Goal: Browse casually: Explore the website without a specific task or goal

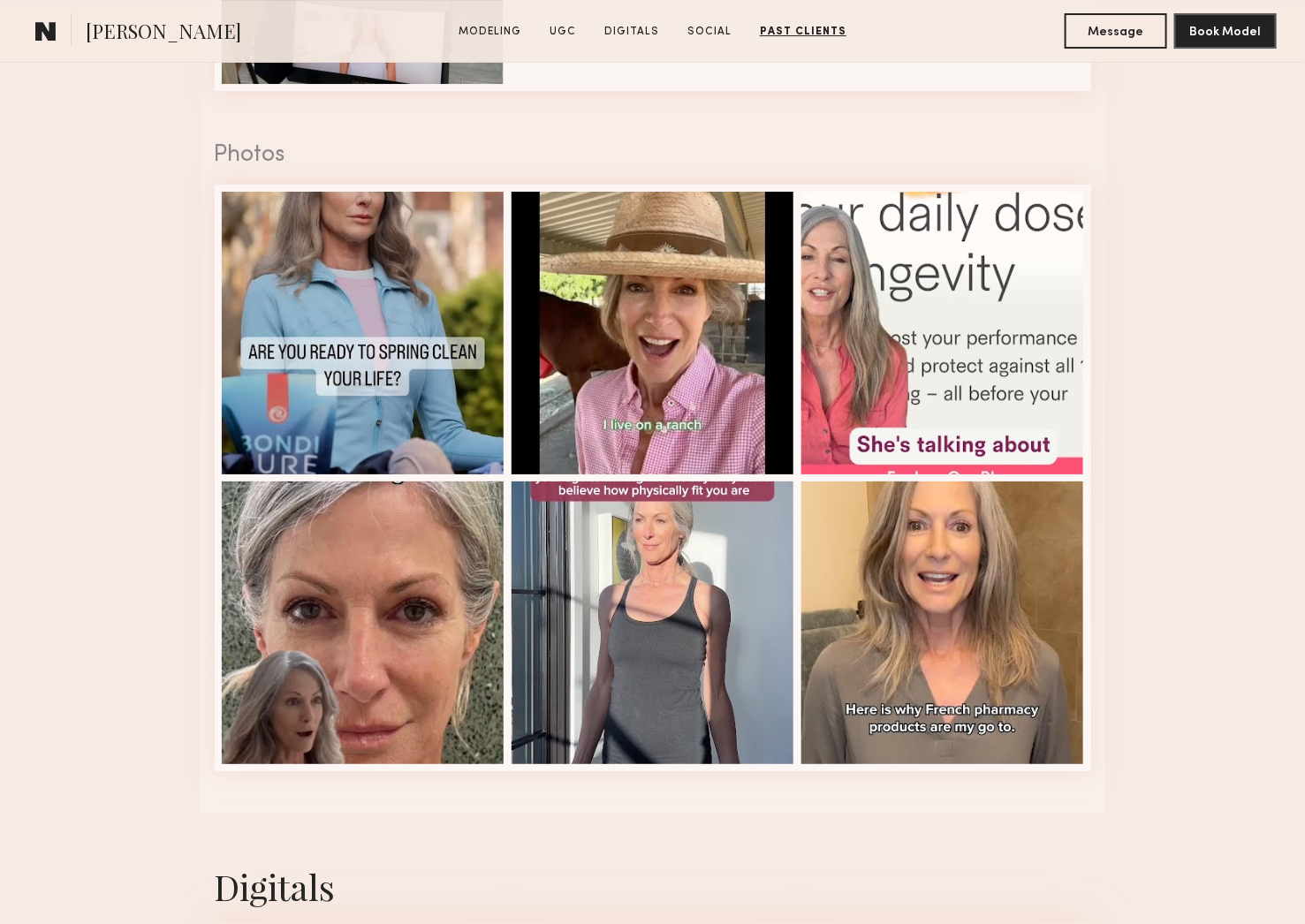
scroll to position [966, 0]
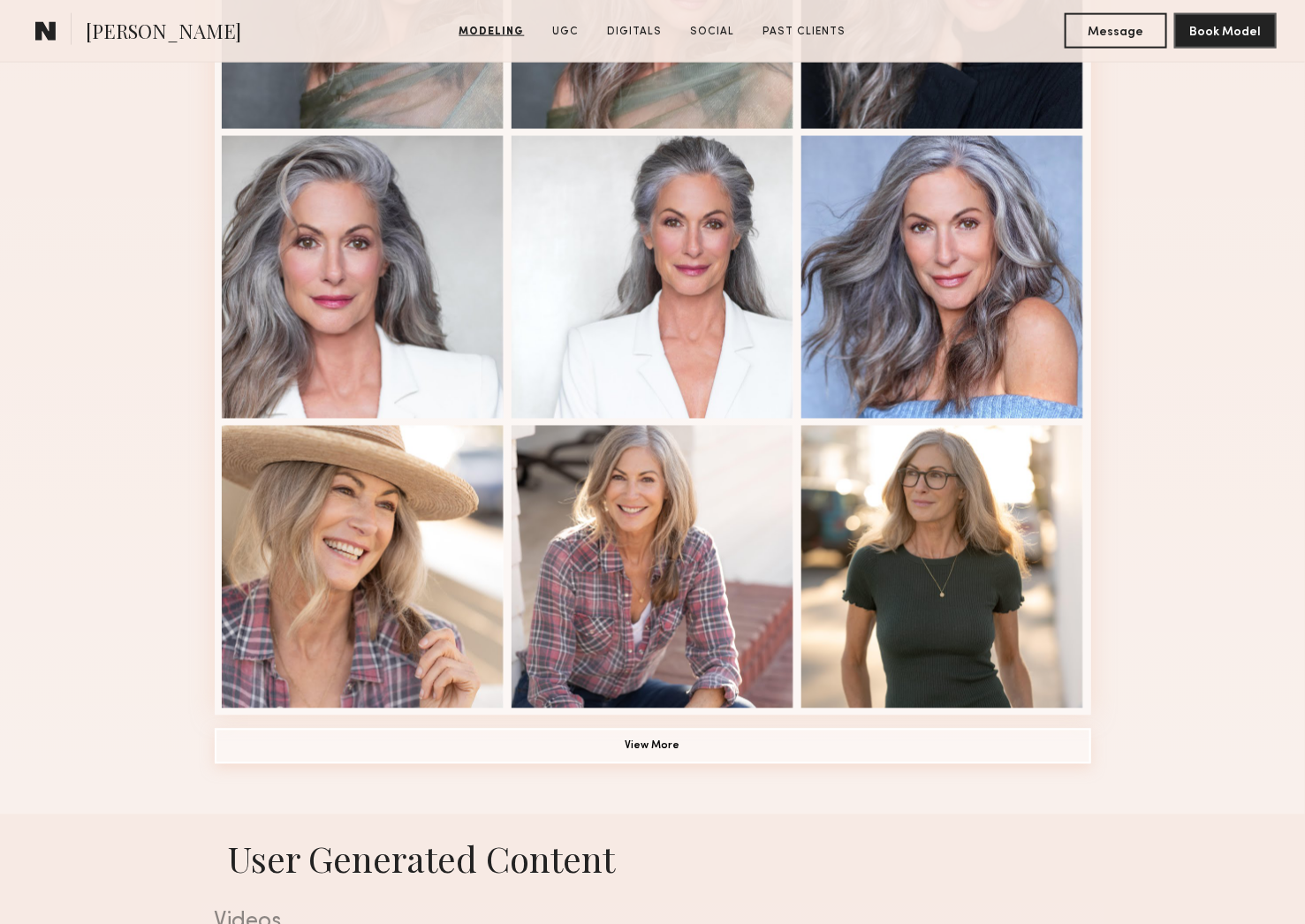
click at [652, 765] on button "View More" at bounding box center [652, 746] width 876 height 36
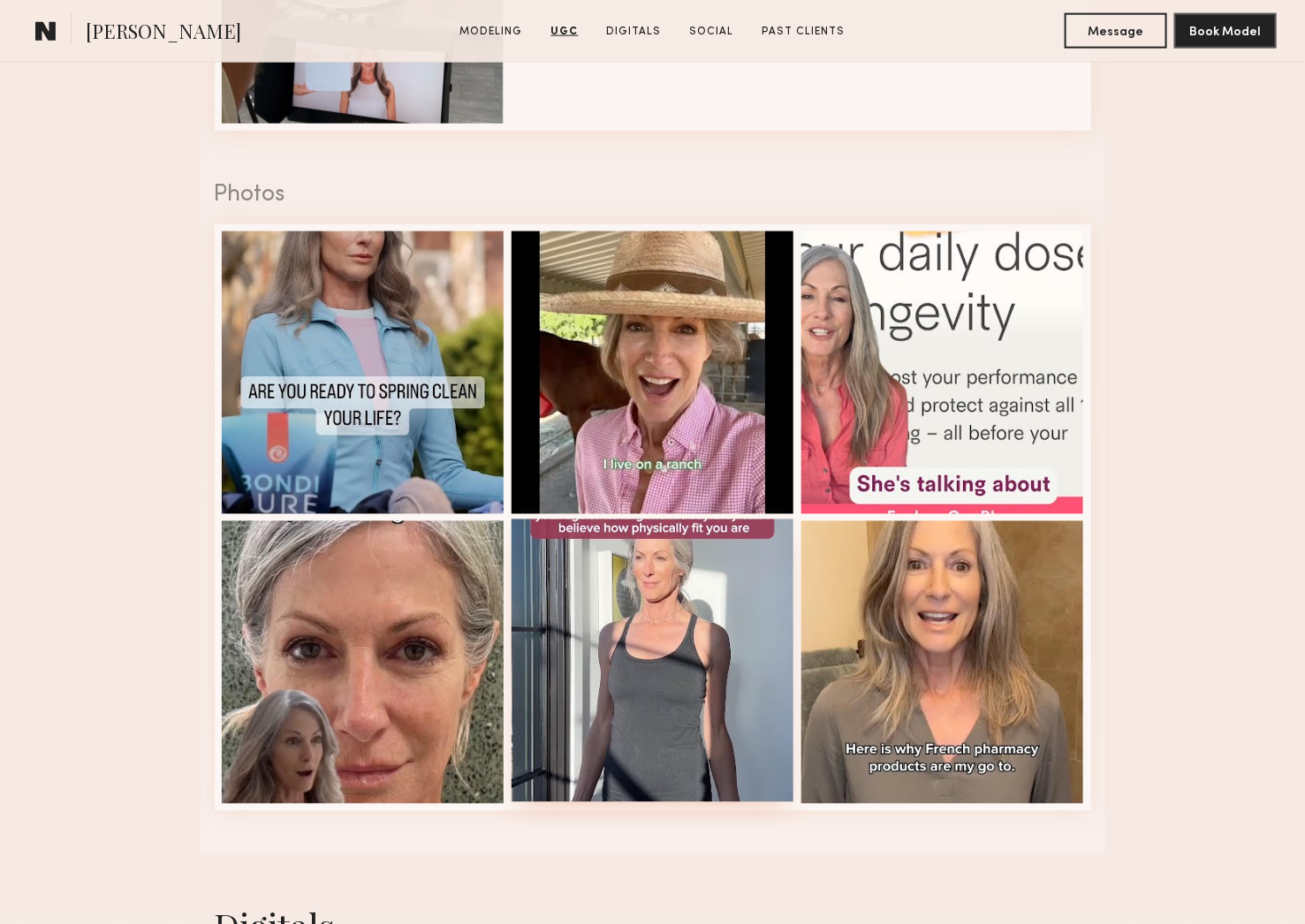
scroll to position [3568, 0]
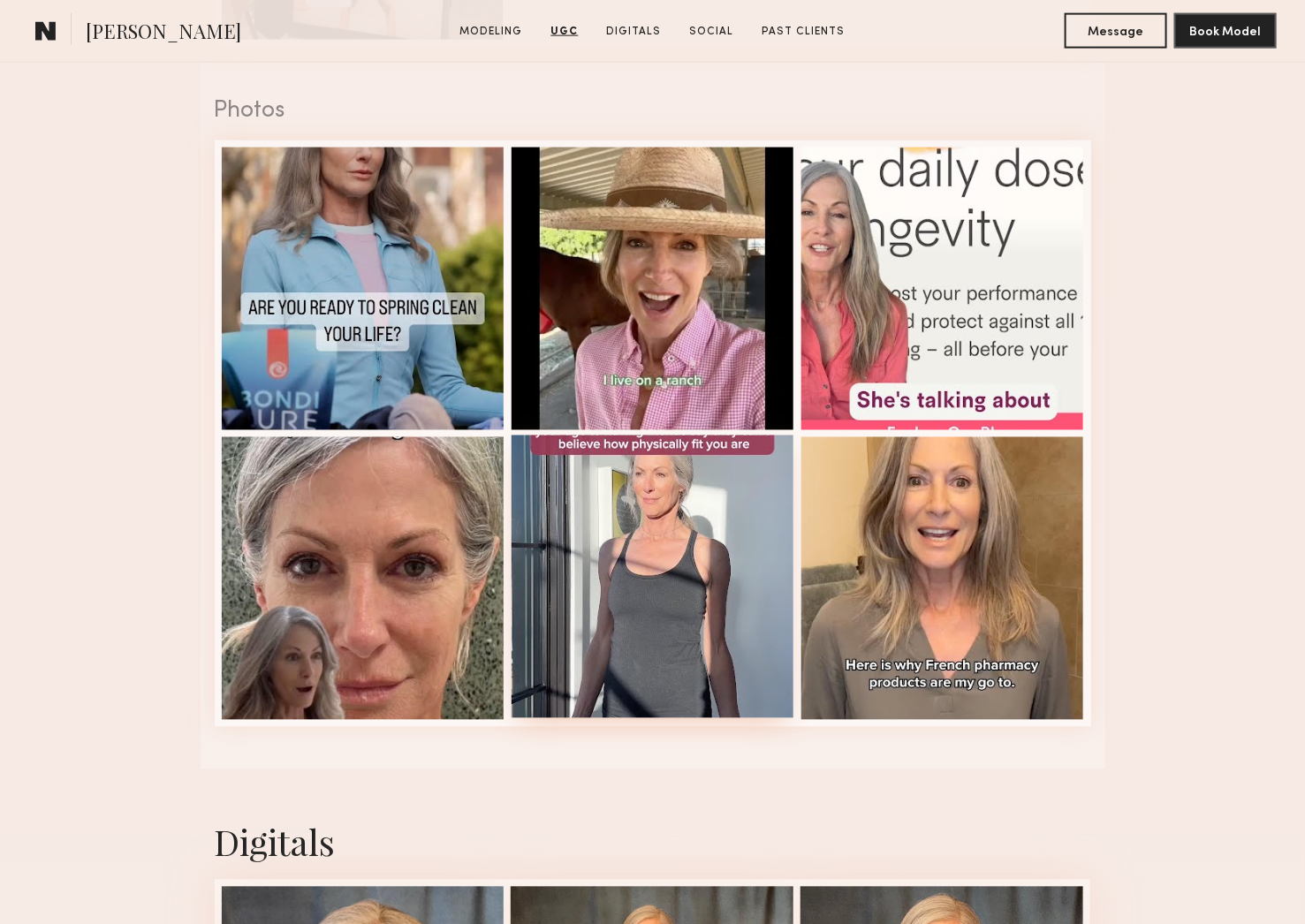
click at [626, 585] on div at bounding box center [653, 577] width 283 height 283
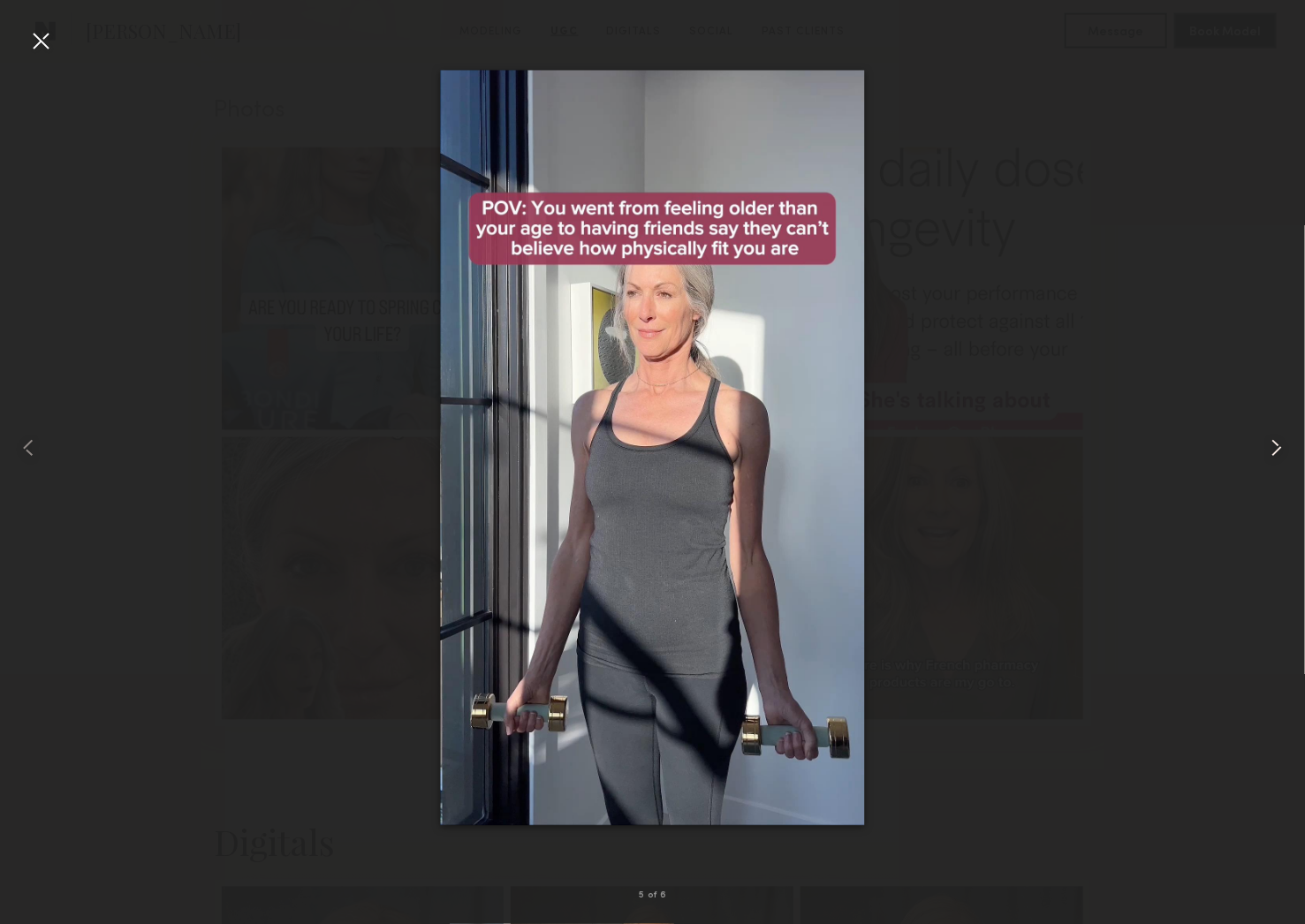
click at [1285, 441] on common-icon at bounding box center [1277, 448] width 28 height 28
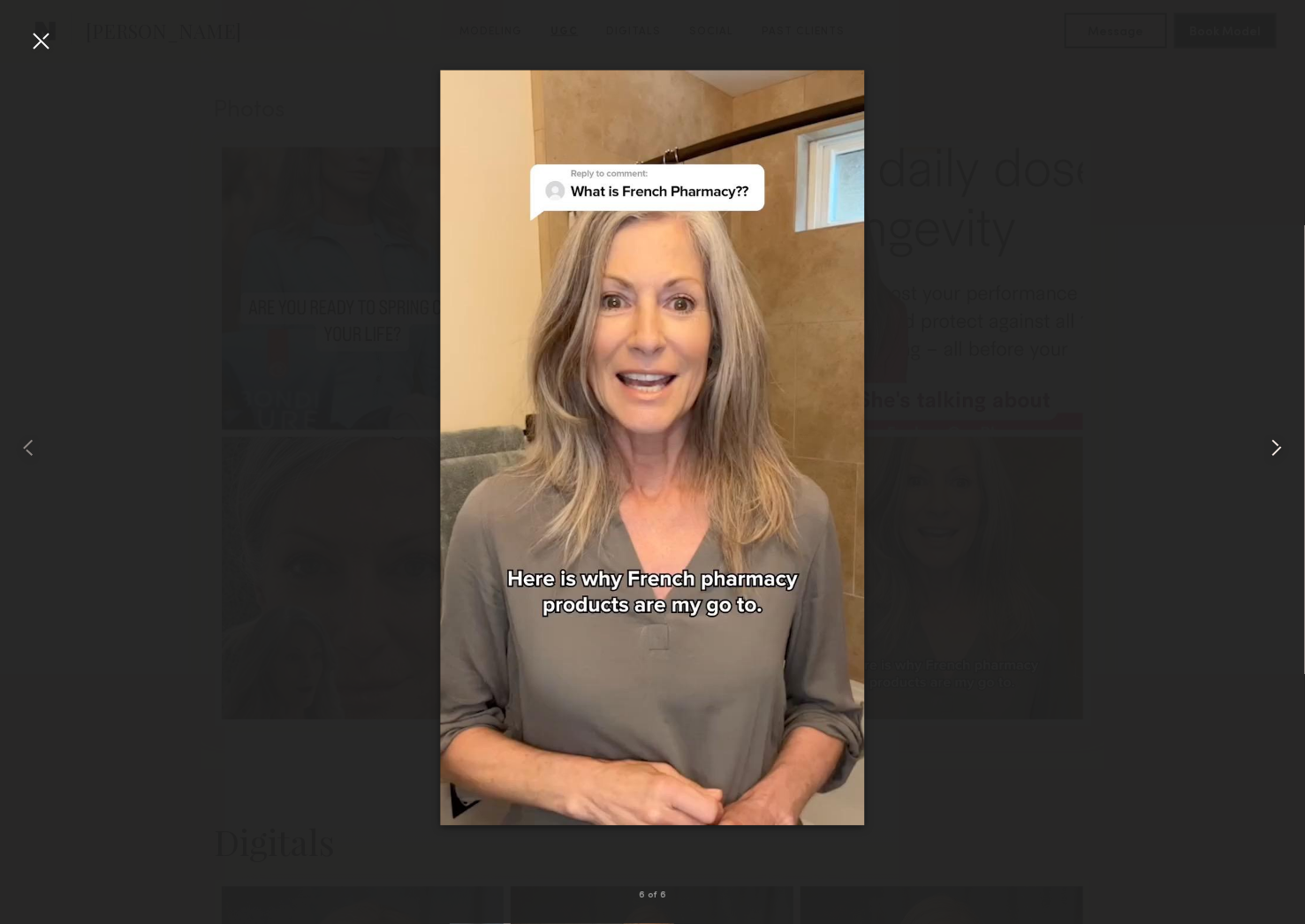
click at [1285, 441] on common-icon at bounding box center [1277, 448] width 28 height 28
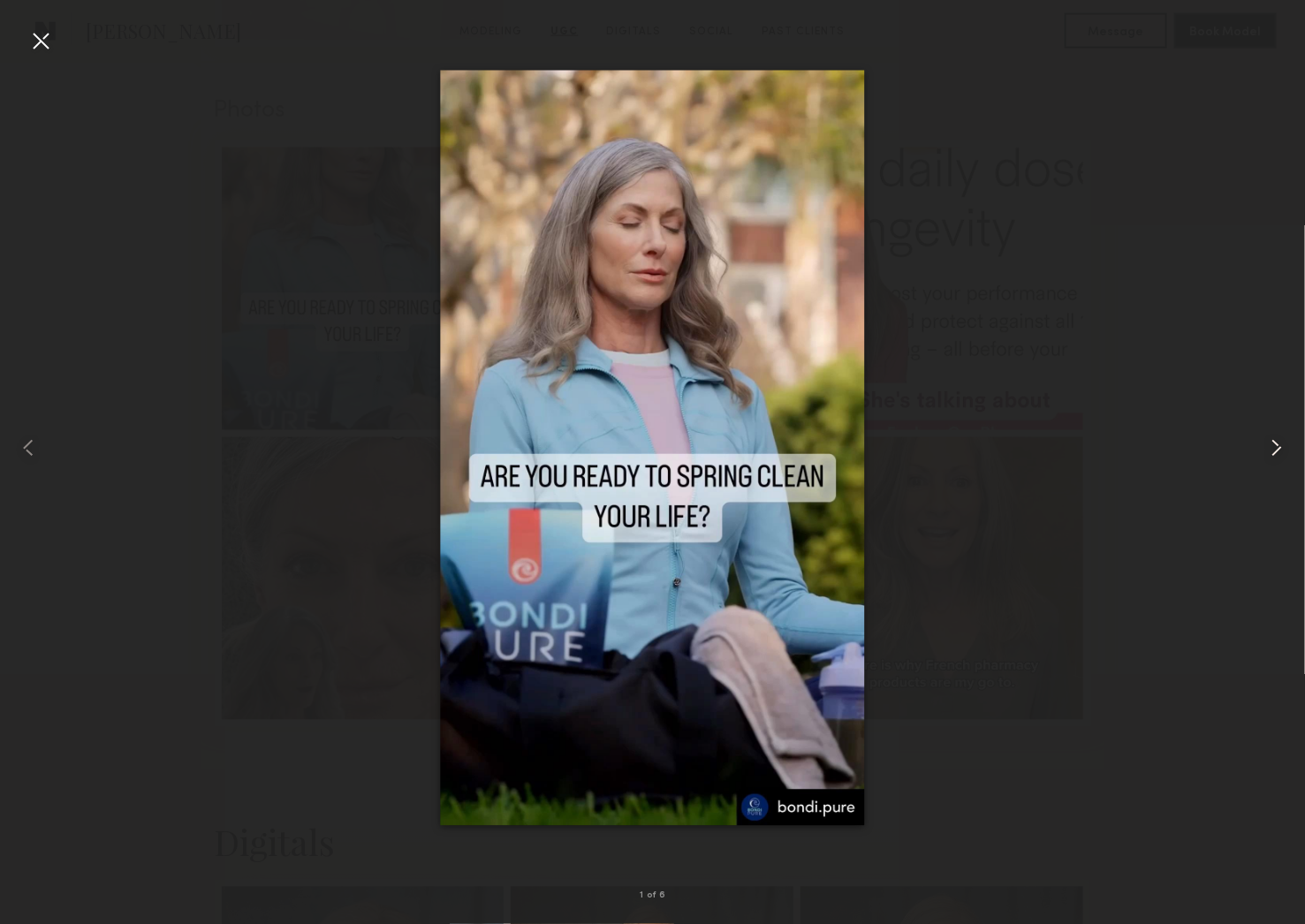
click at [1285, 441] on common-icon at bounding box center [1277, 448] width 28 height 28
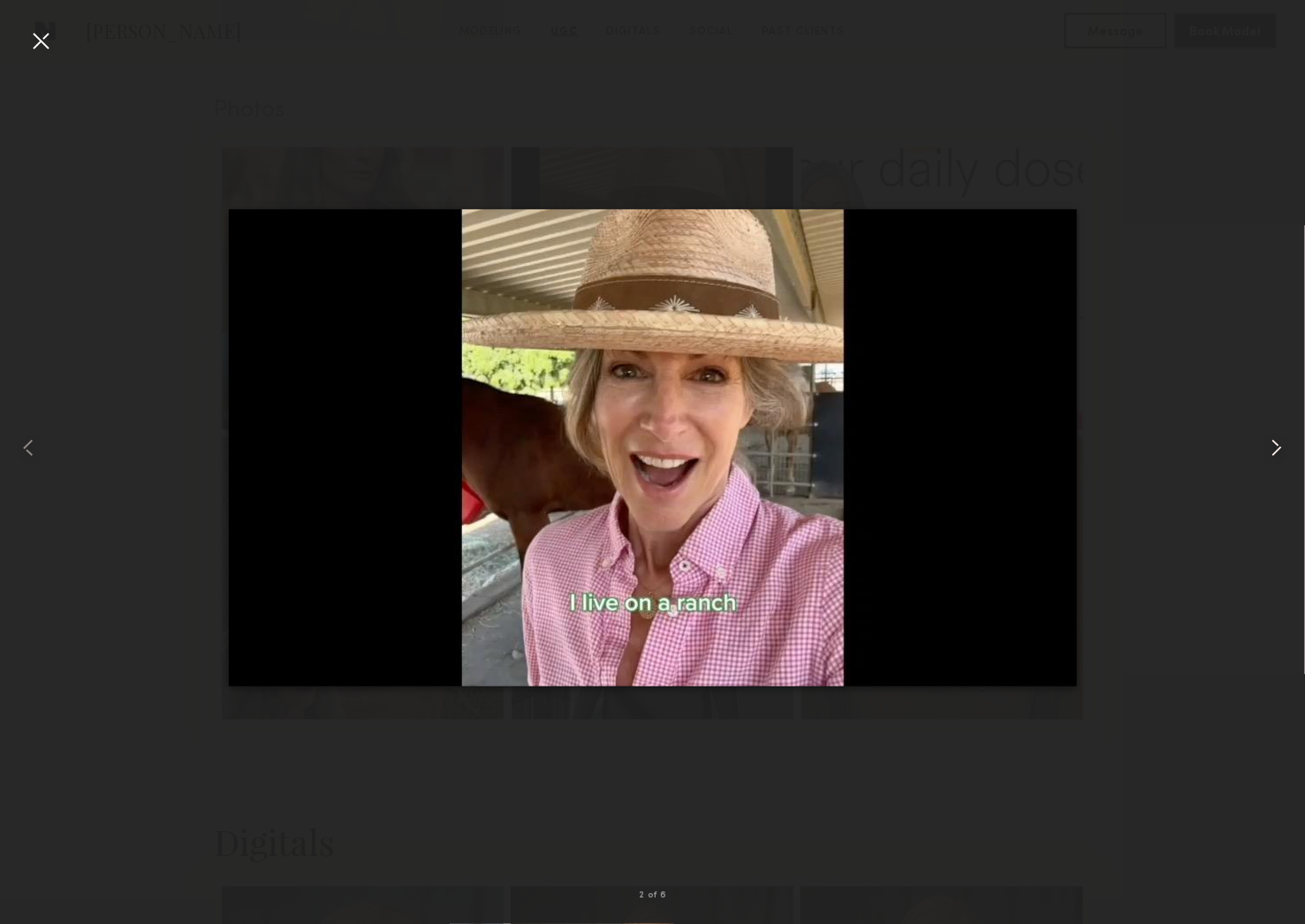
drag, startPoint x: 1285, startPoint y: 441, endPoint x: 1267, endPoint y: 440, distance: 18.0
click at [1271, 441] on common-icon at bounding box center [1277, 448] width 28 height 28
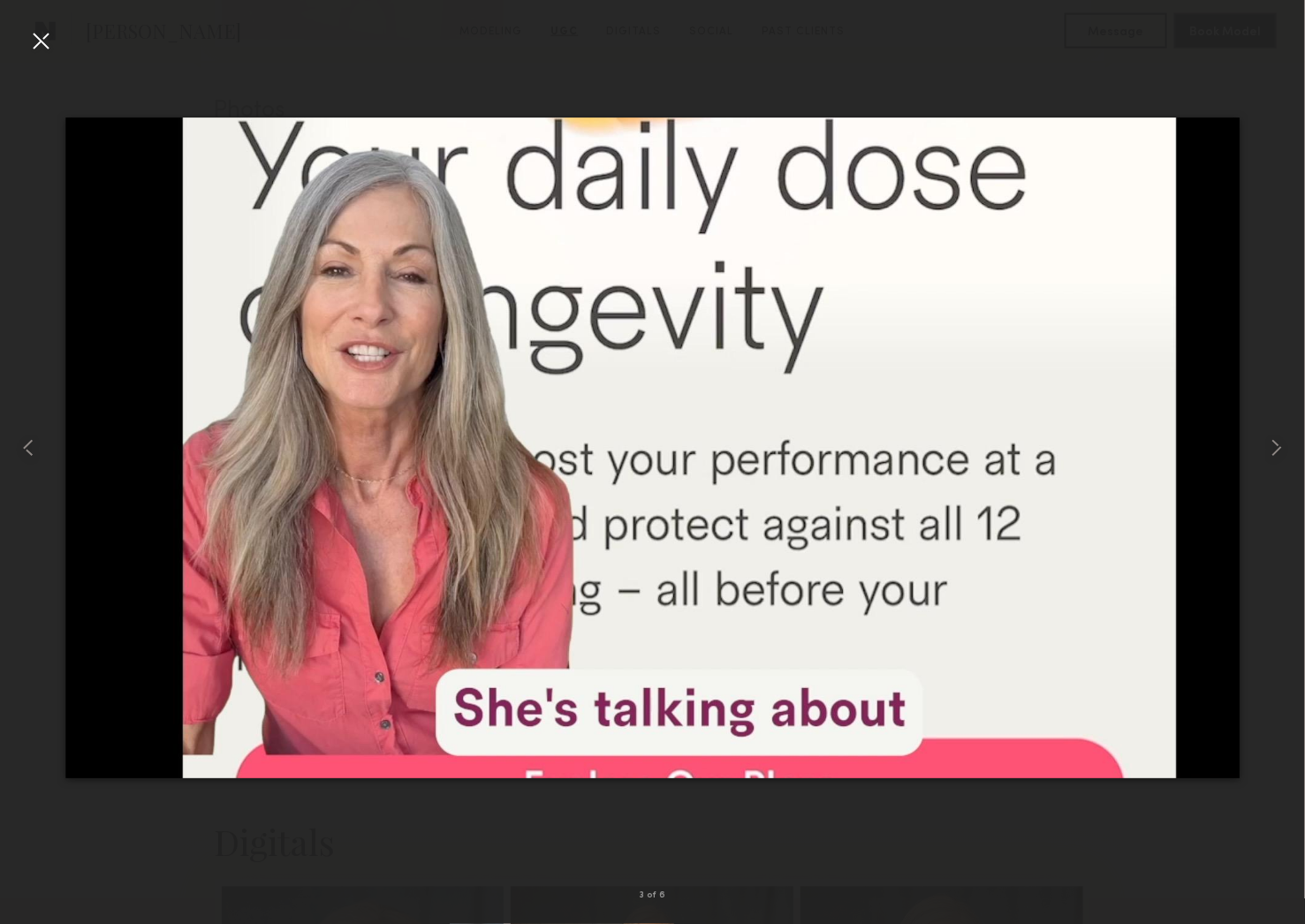
click at [1181, 432] on img at bounding box center [652, 448] width 1174 height 661
click at [1296, 464] on div at bounding box center [1278, 448] width 52 height 840
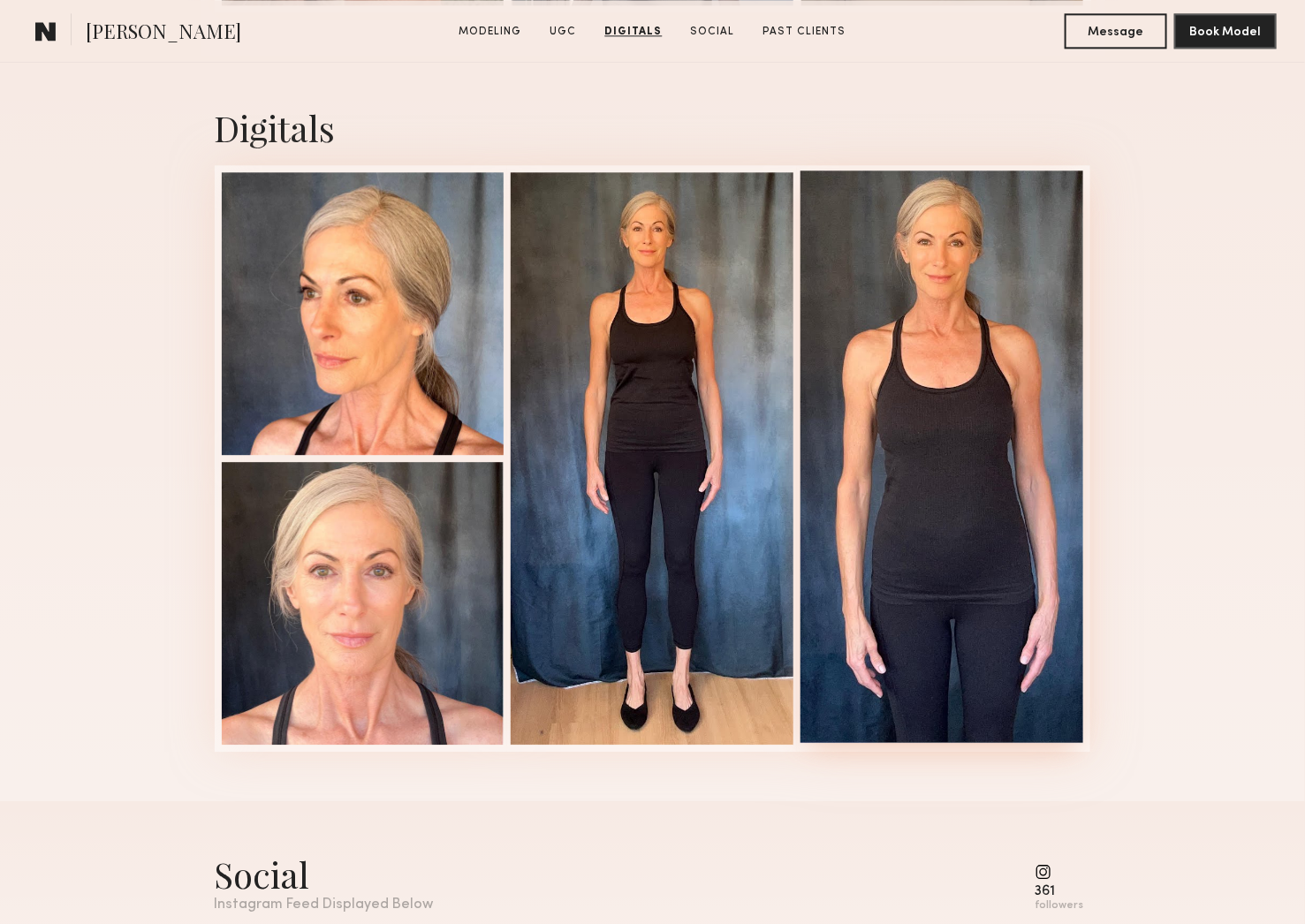
scroll to position [4284, 0]
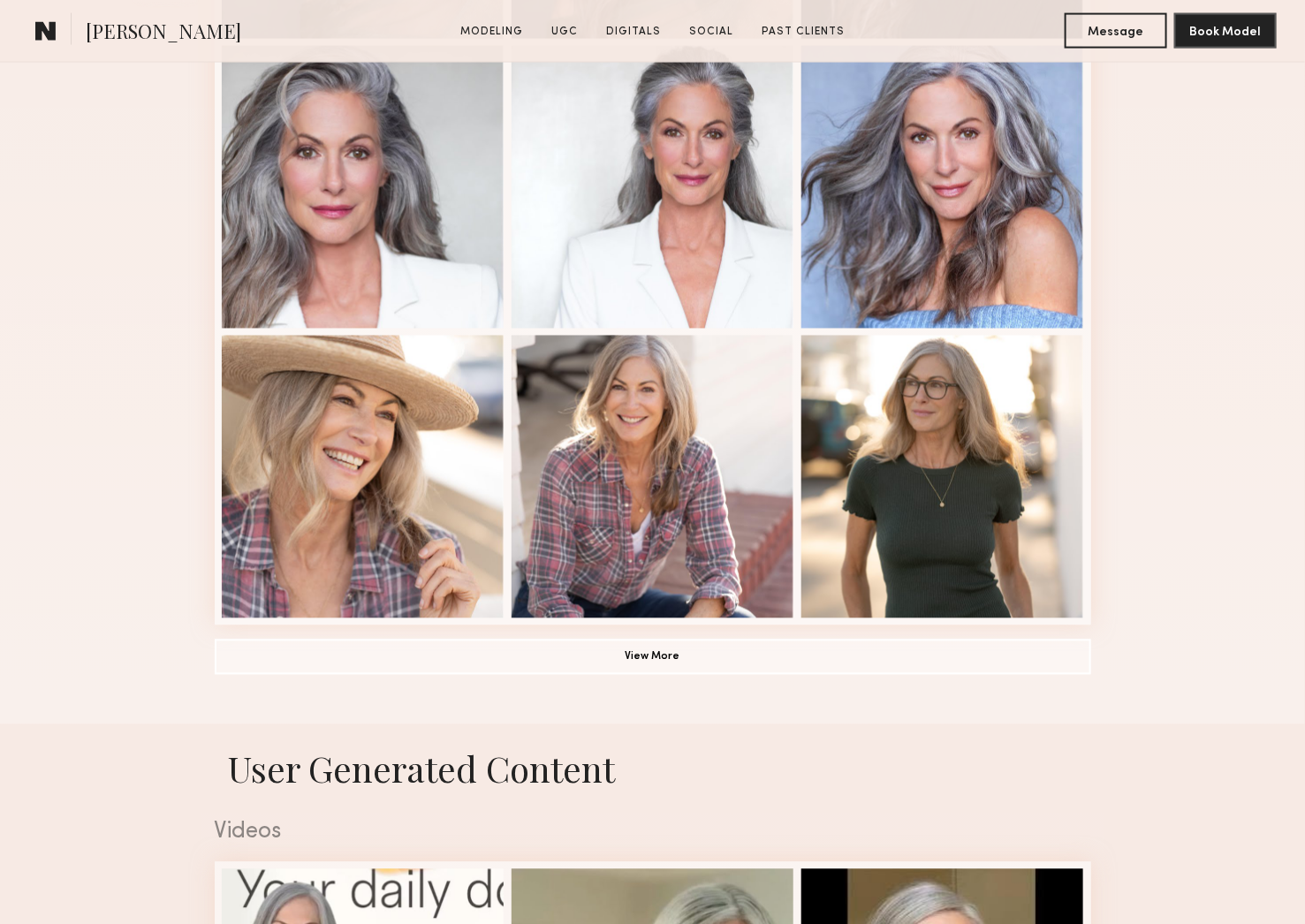
scroll to position [1764, 0]
